Goal: Task Accomplishment & Management: Use online tool/utility

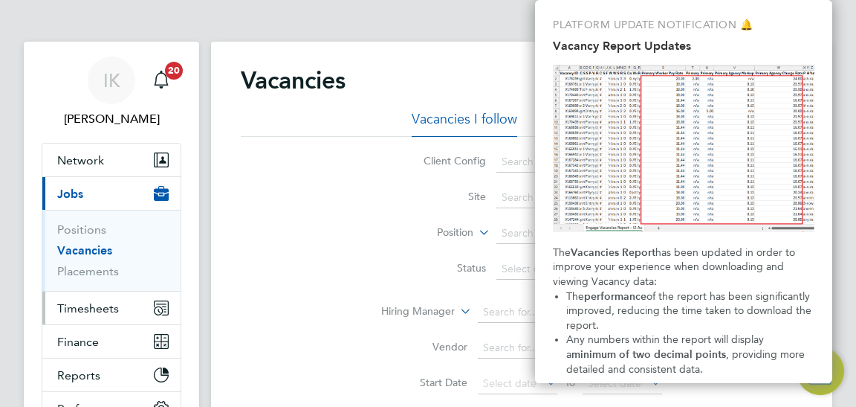
click at [110, 309] on span "Timesheets" at bounding box center [88, 308] width 62 height 14
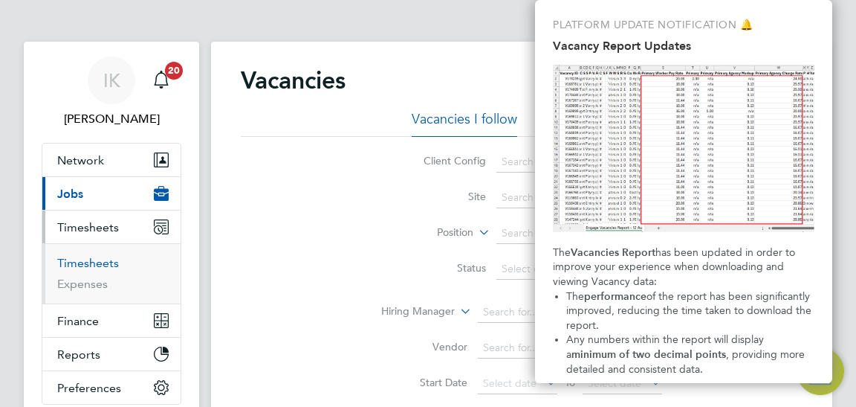
click at [111, 262] on link "Timesheets" at bounding box center [88, 263] width 62 height 14
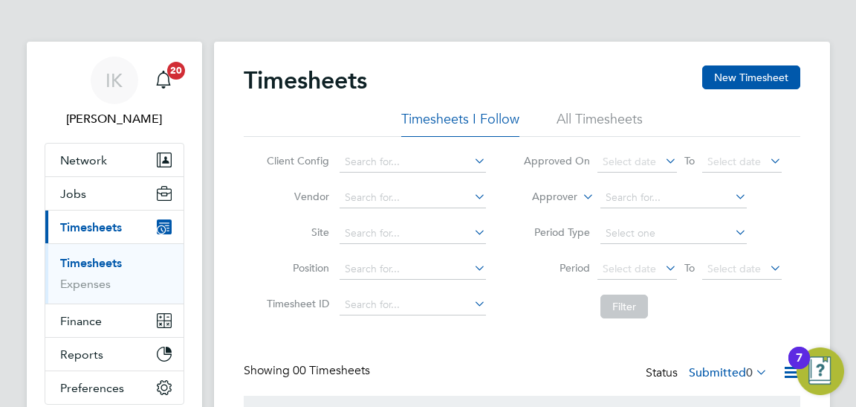
click at [846, 242] on app-barbie "Timesheets New Timesheet Timesheets I Follow All Timesheets Client Config Vendo…" at bounding box center [534, 273] width 640 height 546
